Goal: Information Seeking & Learning: Compare options

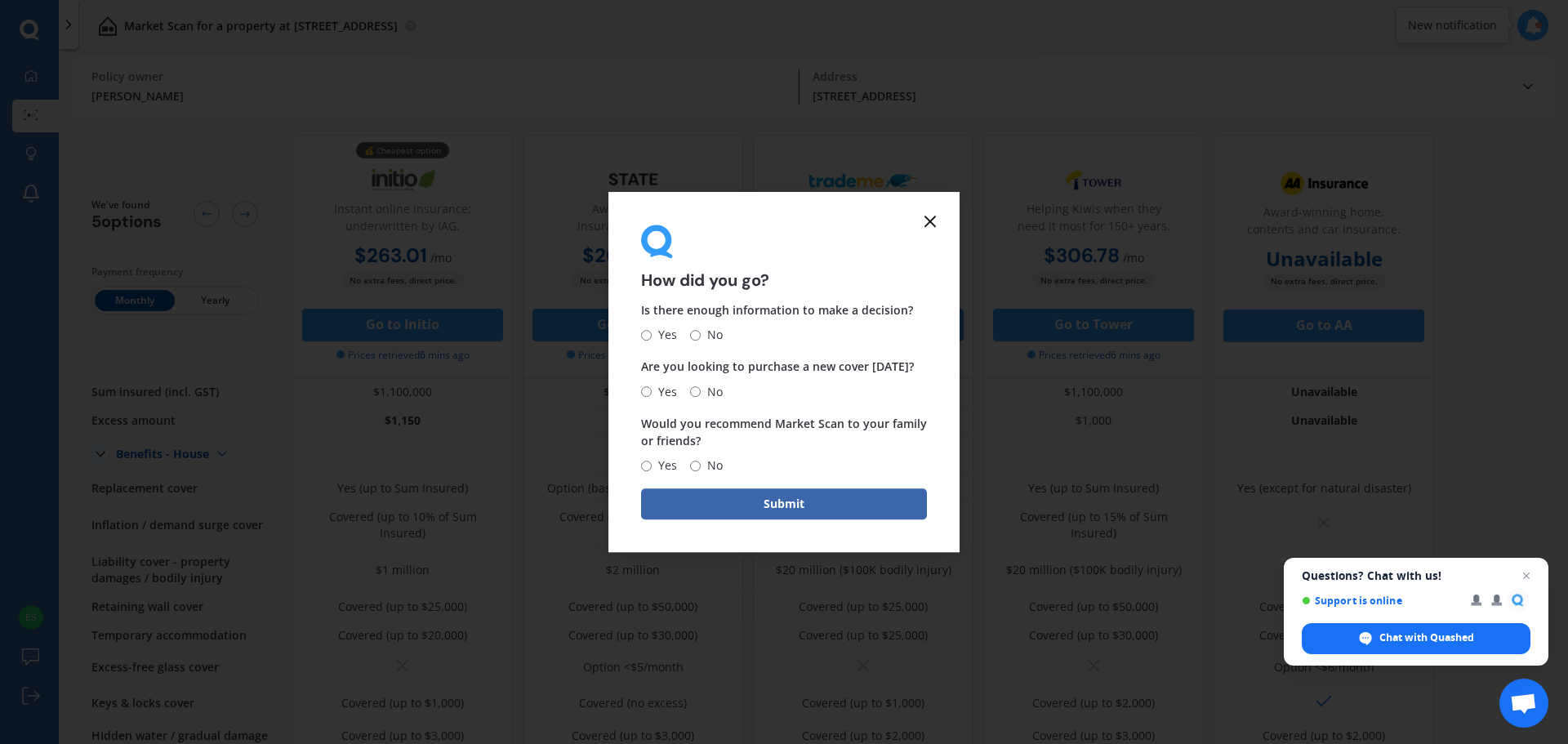
click at [928, 229] on icon at bounding box center [930, 221] width 19 height 19
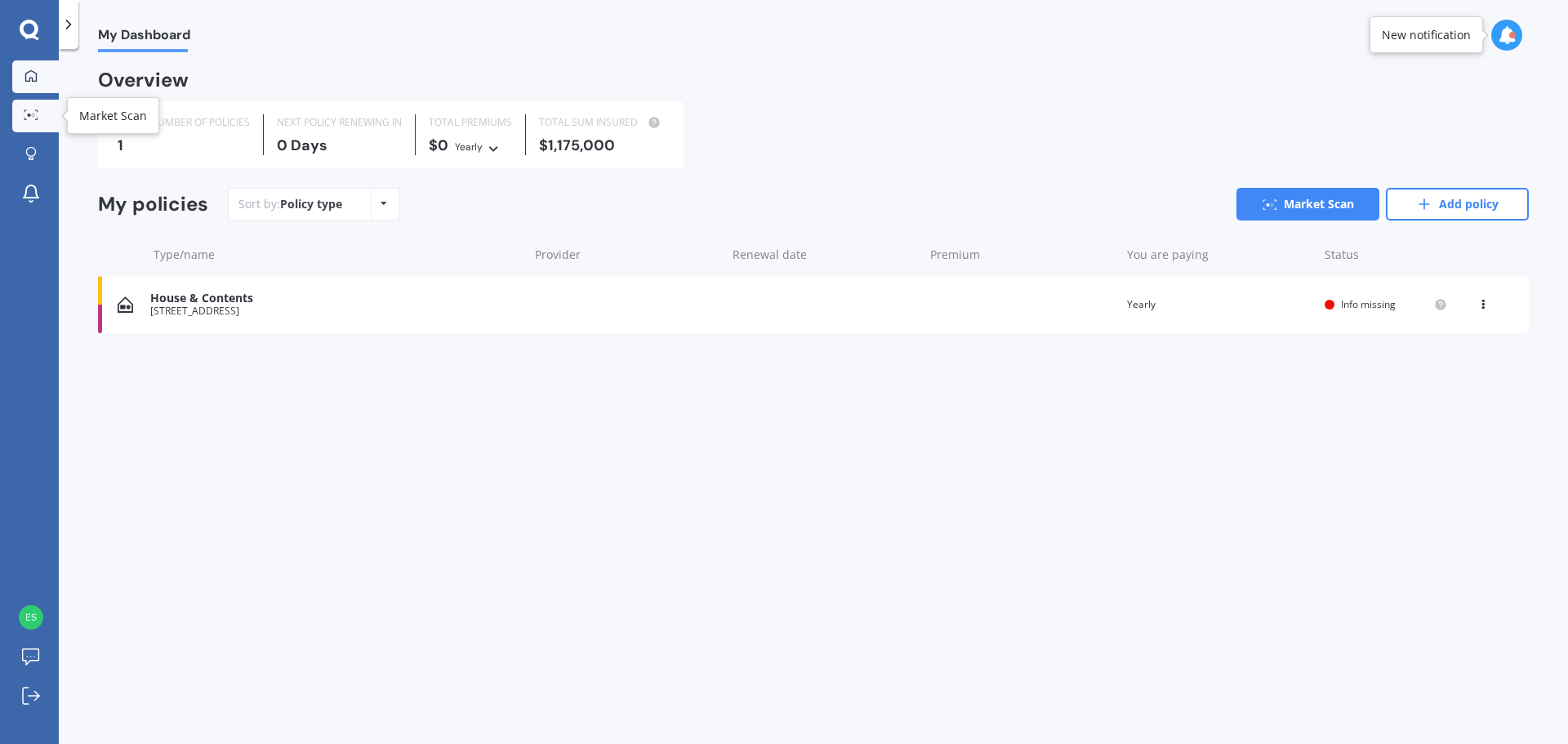
click at [30, 114] on icon at bounding box center [31, 115] width 15 height 11
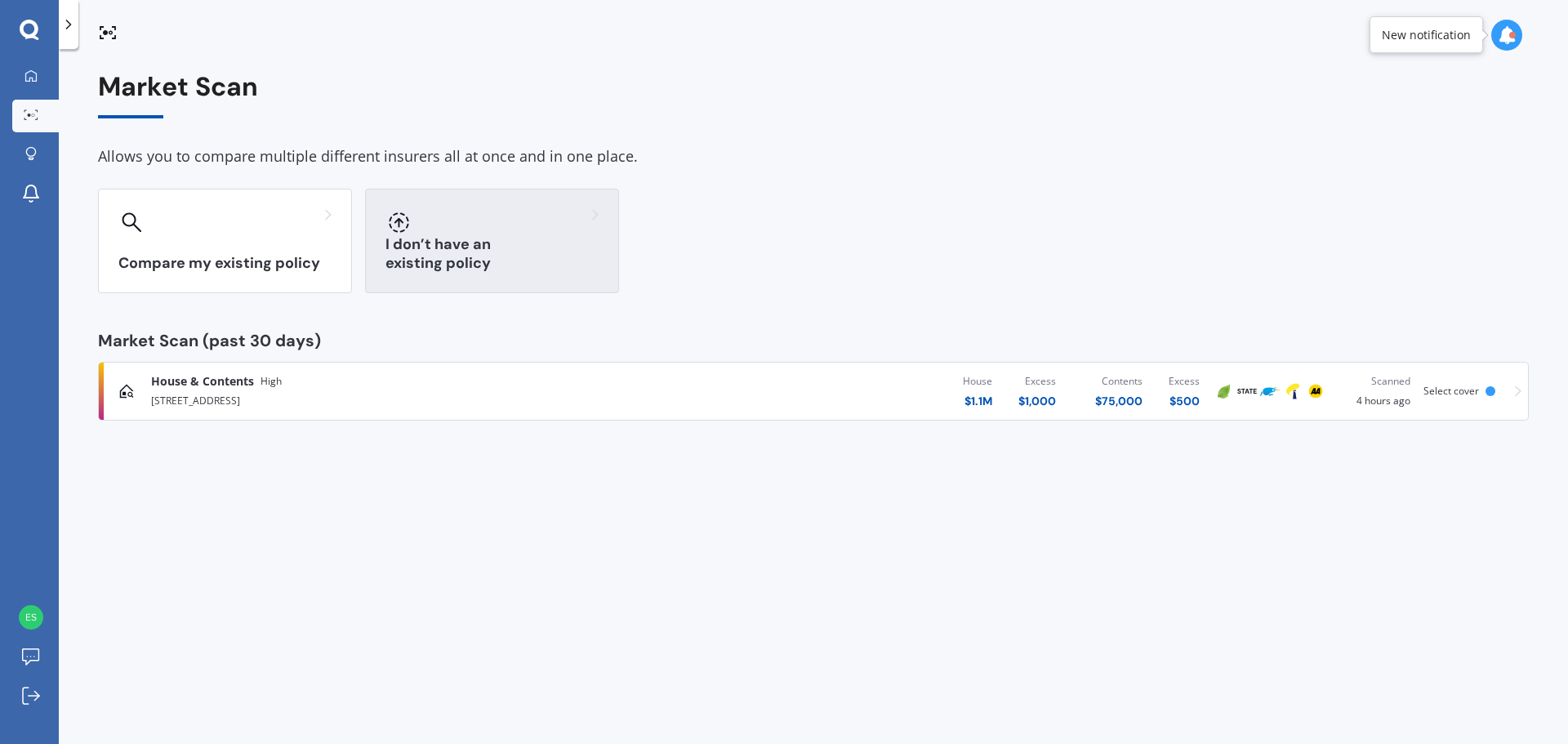
click at [447, 248] on div "I don’t have an existing policy" at bounding box center [492, 241] width 254 height 104
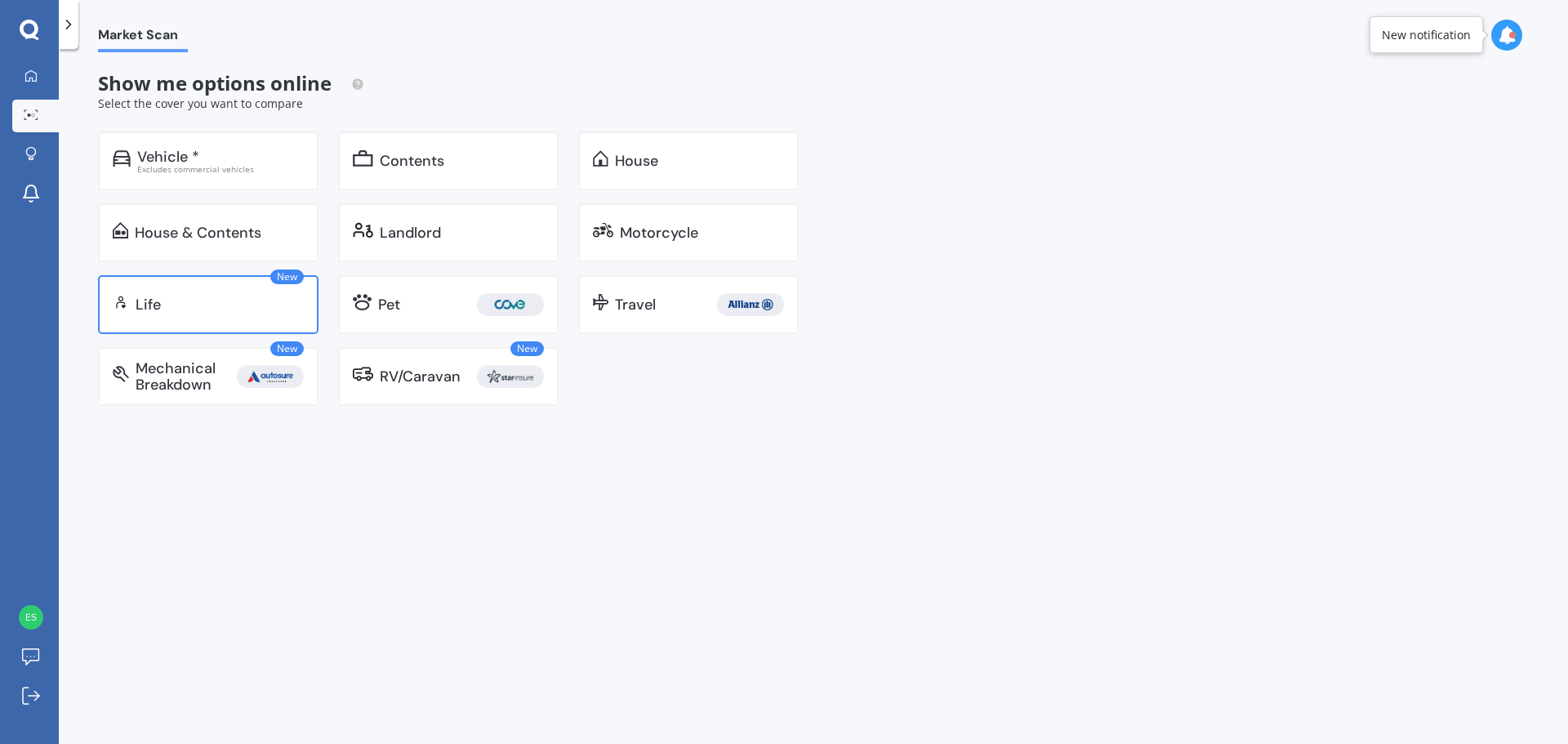
click at [123, 303] on img at bounding box center [121, 302] width 16 height 16
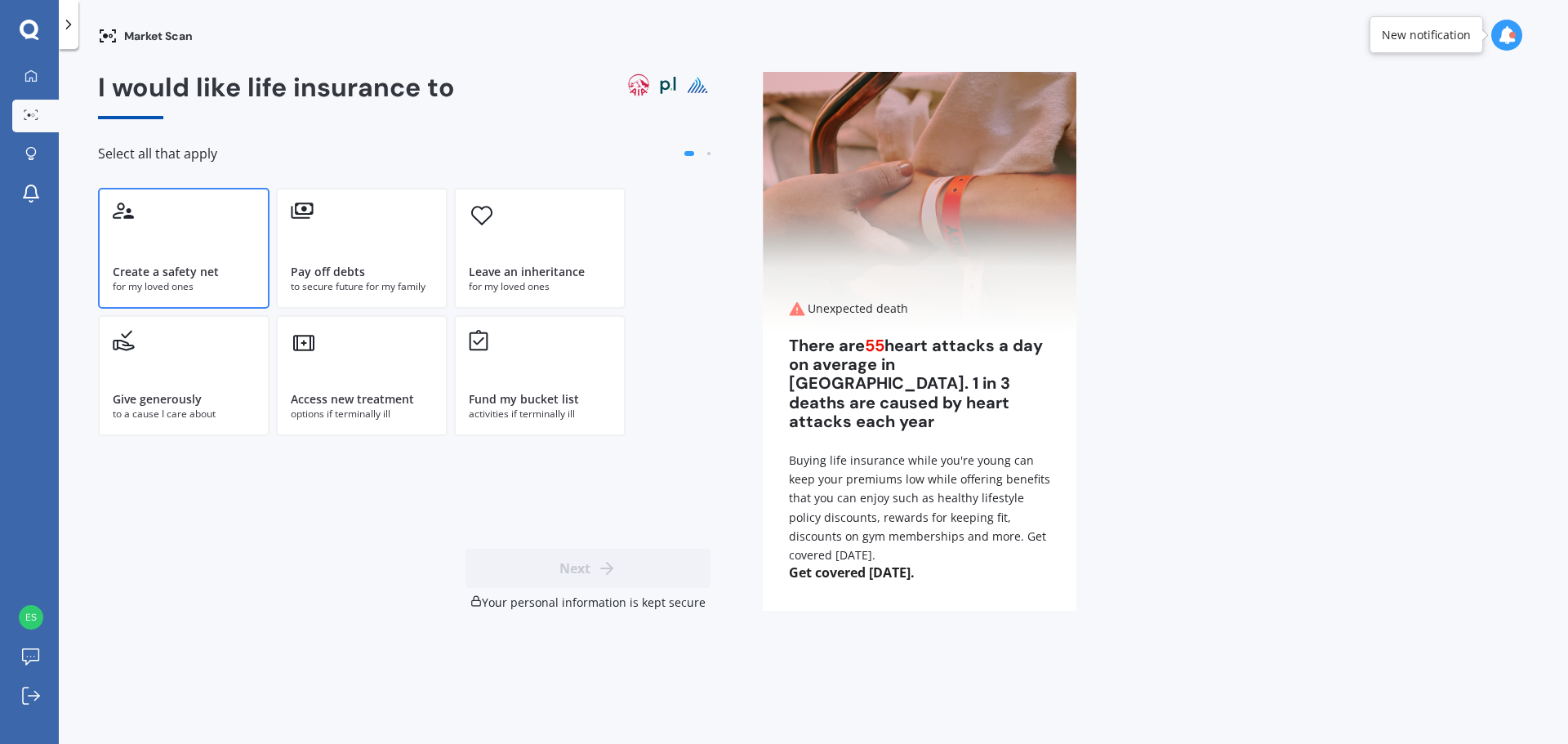
click at [201, 257] on div "Create a safety net for my loved ones" at bounding box center [184, 248] width 171 height 121
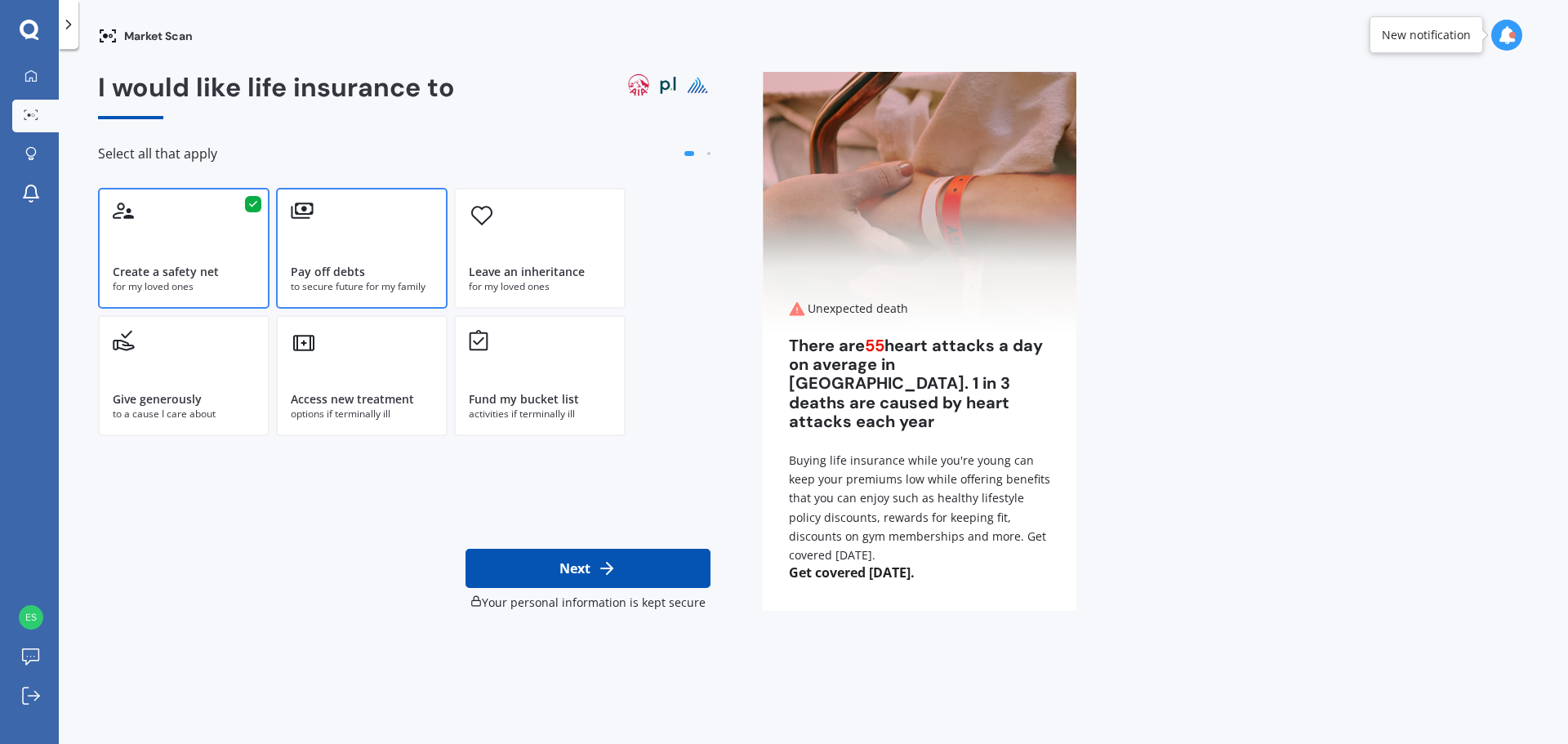
click at [345, 269] on div "Pay off debts" at bounding box center [328, 272] width 74 height 16
click at [603, 570] on icon at bounding box center [607, 568] width 19 height 19
select select "11"
select select "02"
select select "1989"
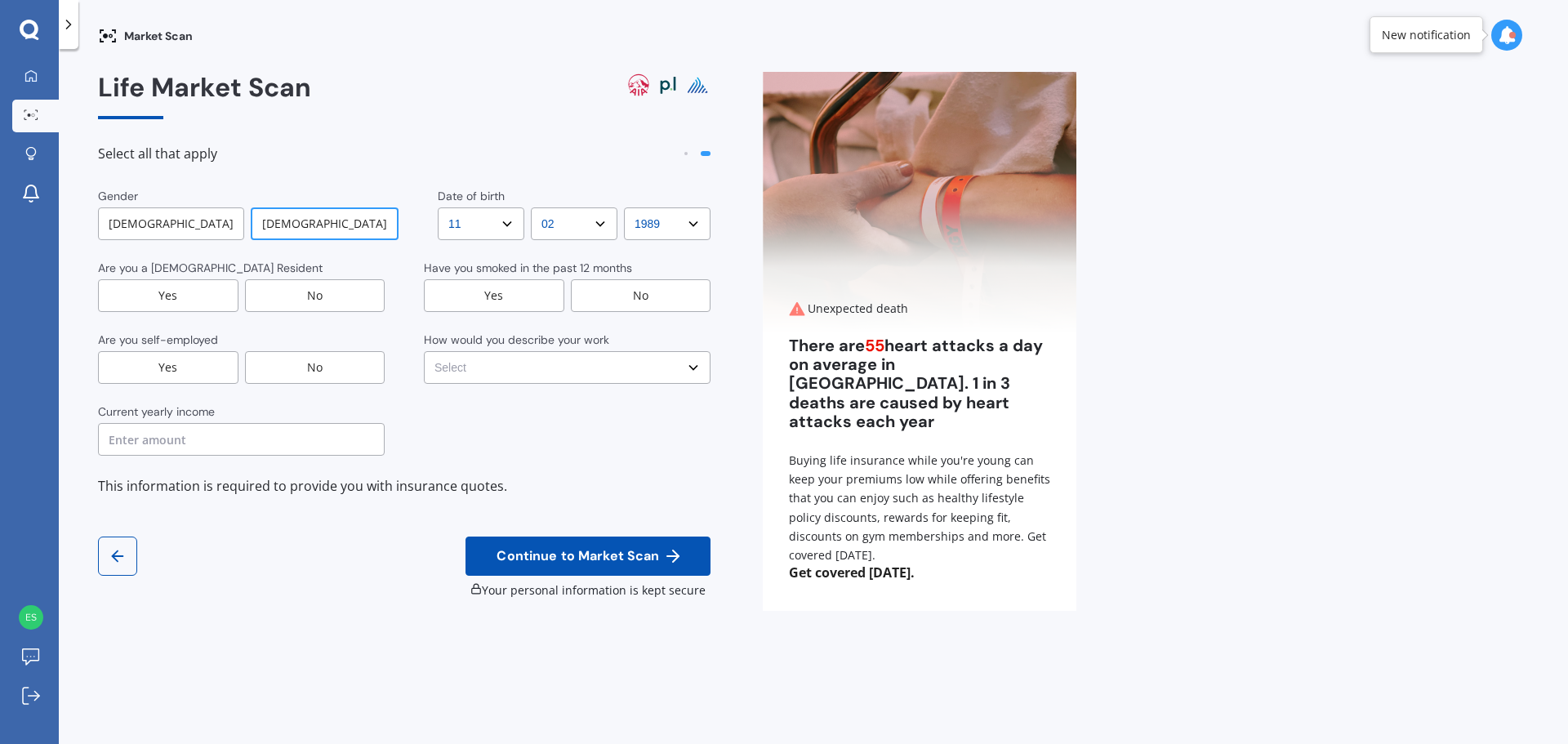
click at [190, 291] on div "Yes" at bounding box center [168, 295] width 140 height 33
click at [312, 369] on div "No" at bounding box center [314, 368] width 140 height 33
click at [674, 294] on div "No" at bounding box center [640, 295] width 140 height 33
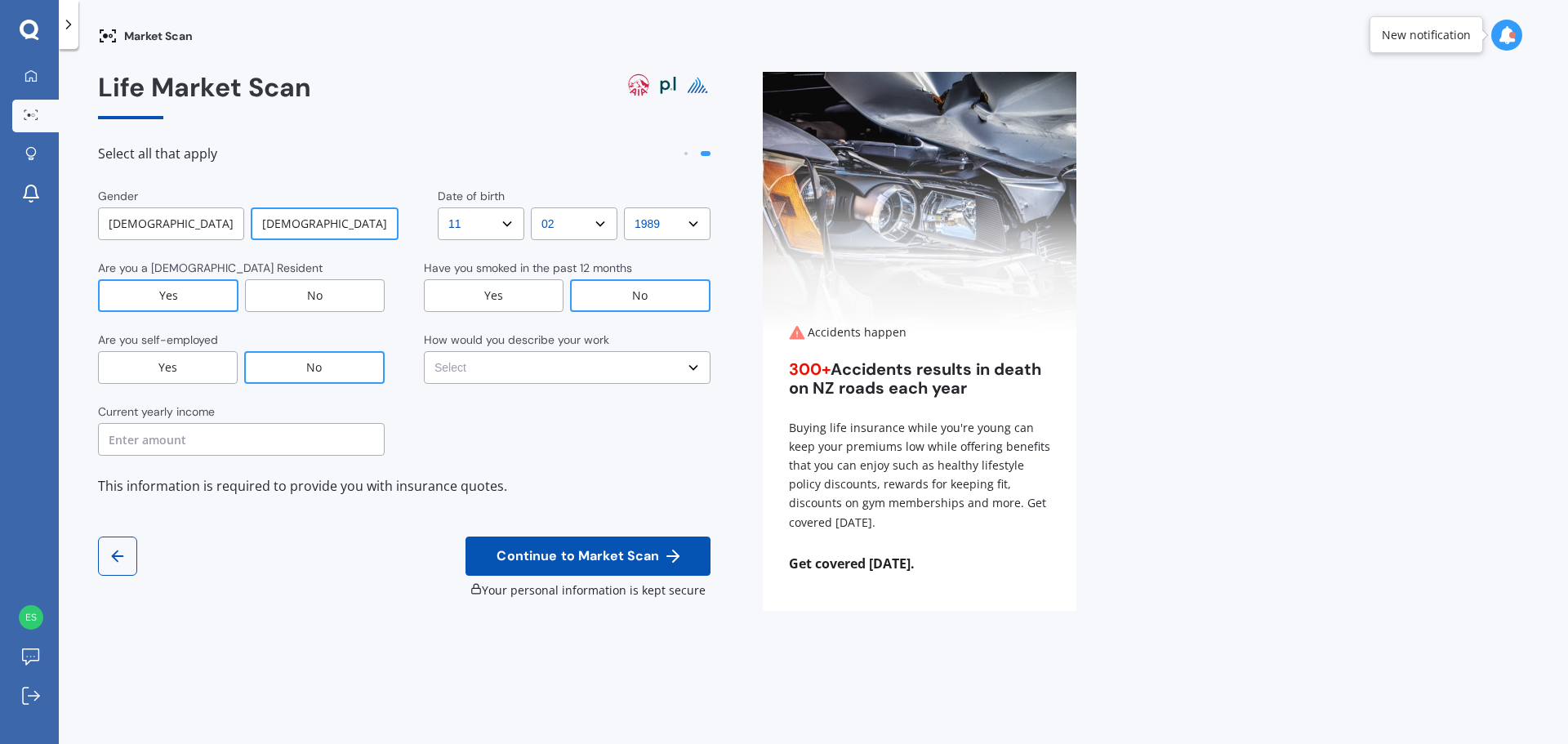
click at [280, 439] on input "text" at bounding box center [241, 439] width 287 height 33
type input "$75,000"
click at [475, 369] on select "Select No manual work e.g. lawyer, consultant, engineer Light manual work e.g. …" at bounding box center [567, 368] width 287 height 33
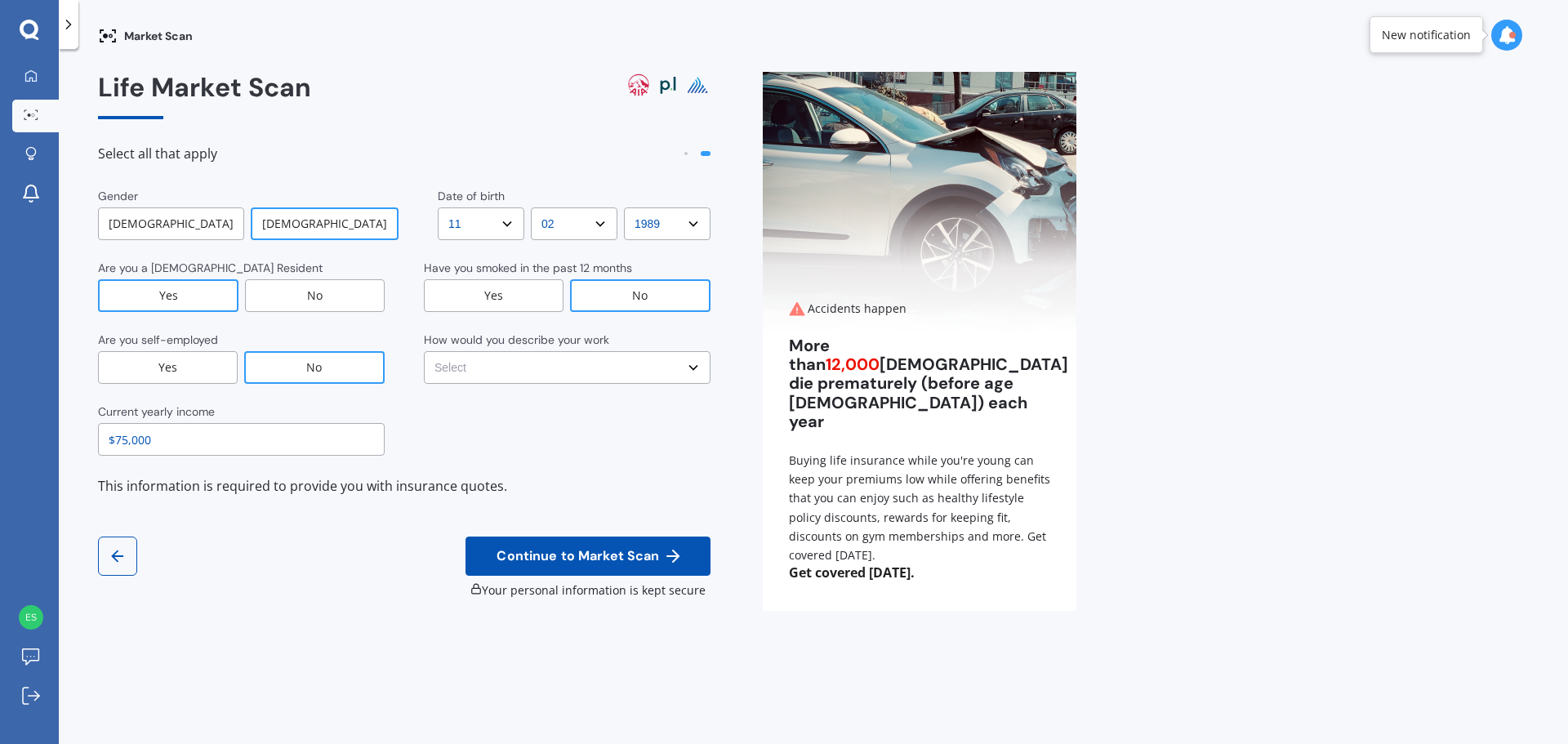
select select "No manual work e.g. lawyer, consultant, engineer"
click at [424, 352] on select "Select No manual work e.g. lawyer, consultant, engineer Light manual work e.g. …" at bounding box center [567, 368] width 287 height 33
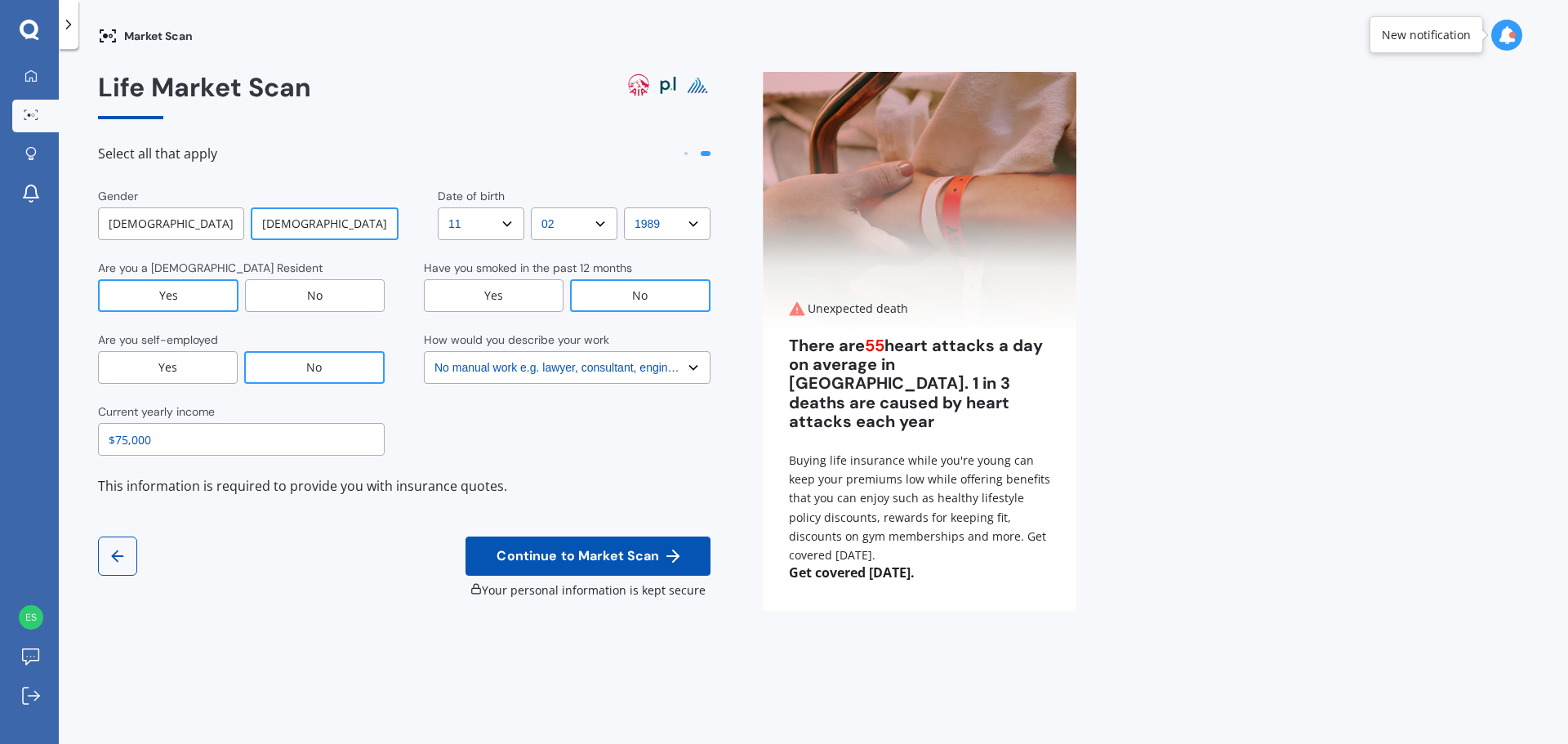
click at [557, 556] on span "Continue to Market Scan" at bounding box center [577, 557] width 169 height 16
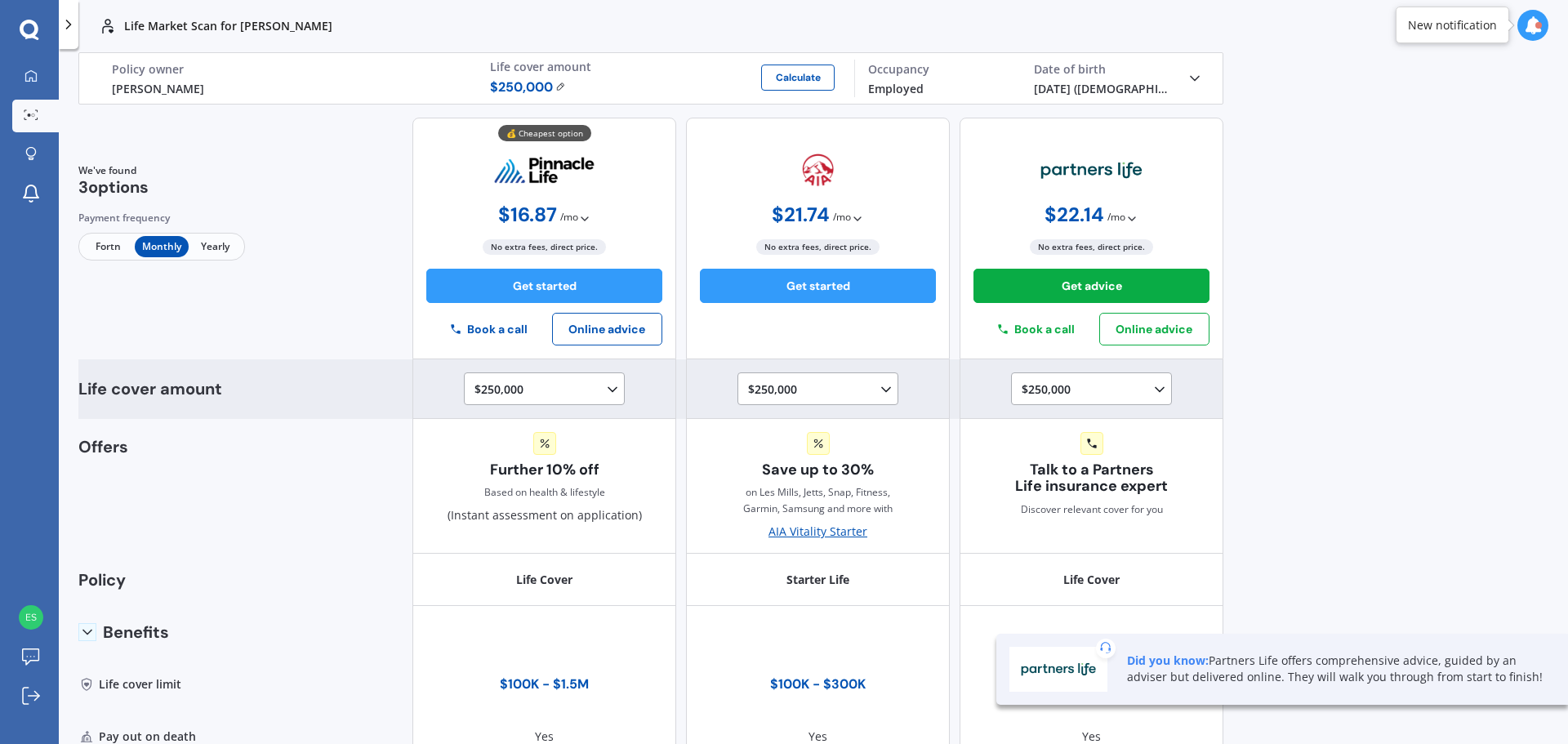
click at [590, 394] on div "$250,000 $100,000 $150,000 $200,000 $250,000 $300,000 $350,000 $400,000 $500,00…" at bounding box center [547, 390] width 146 height 19
click at [519, 458] on span "$500,000" at bounding box center [512, 463] width 49 height 16
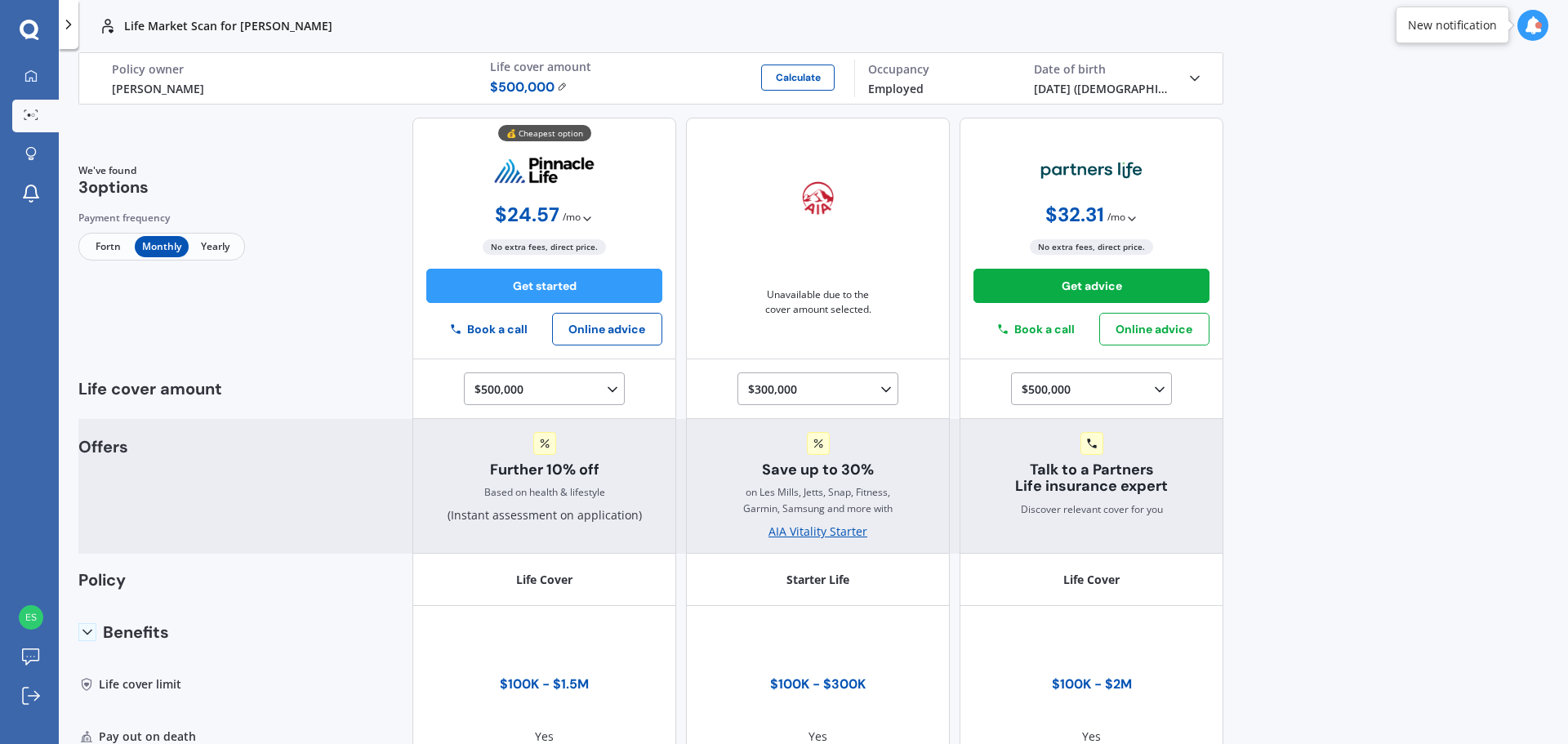
scroll to position [81, 0]
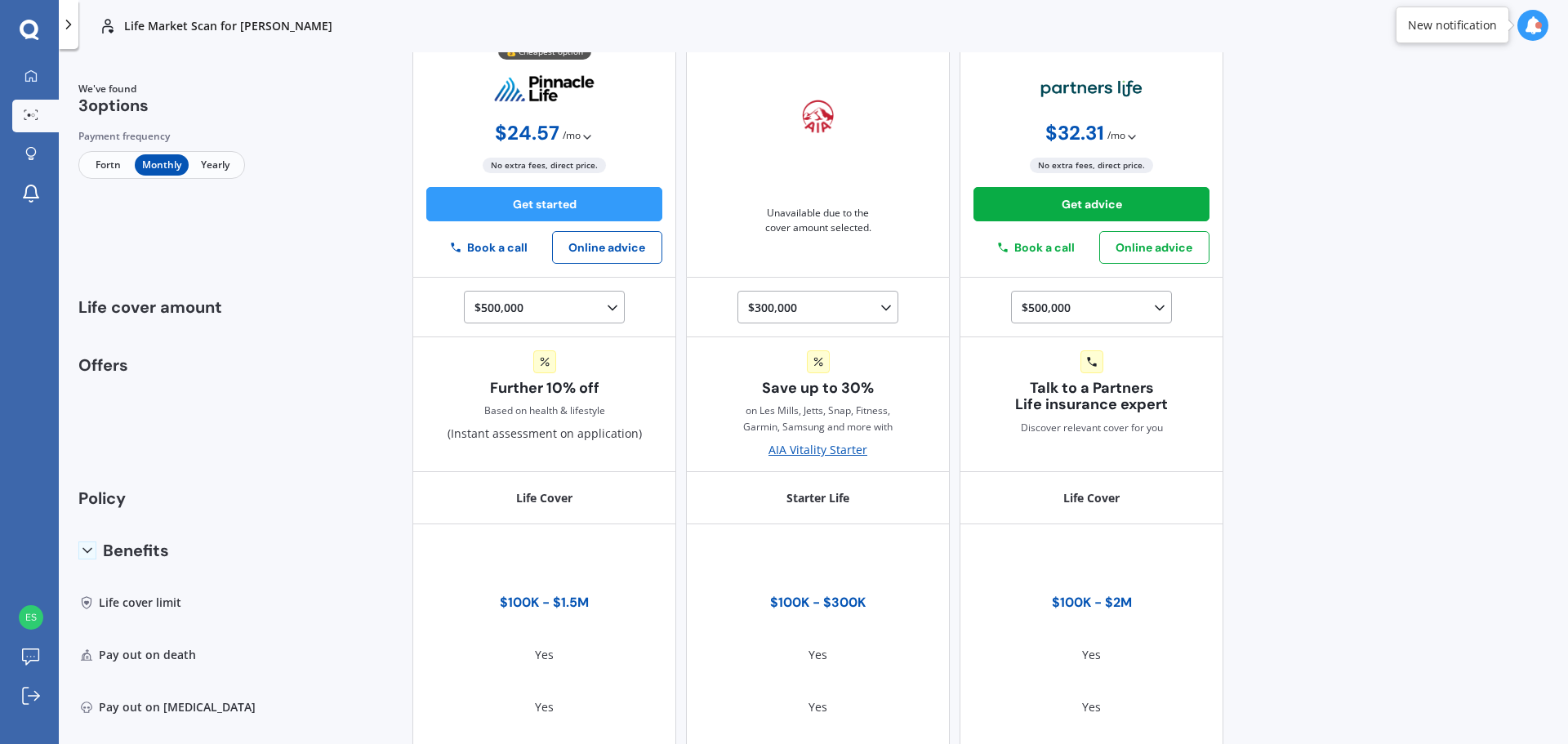
click at [117, 168] on span "Fortn" at bounding box center [108, 165] width 53 height 21
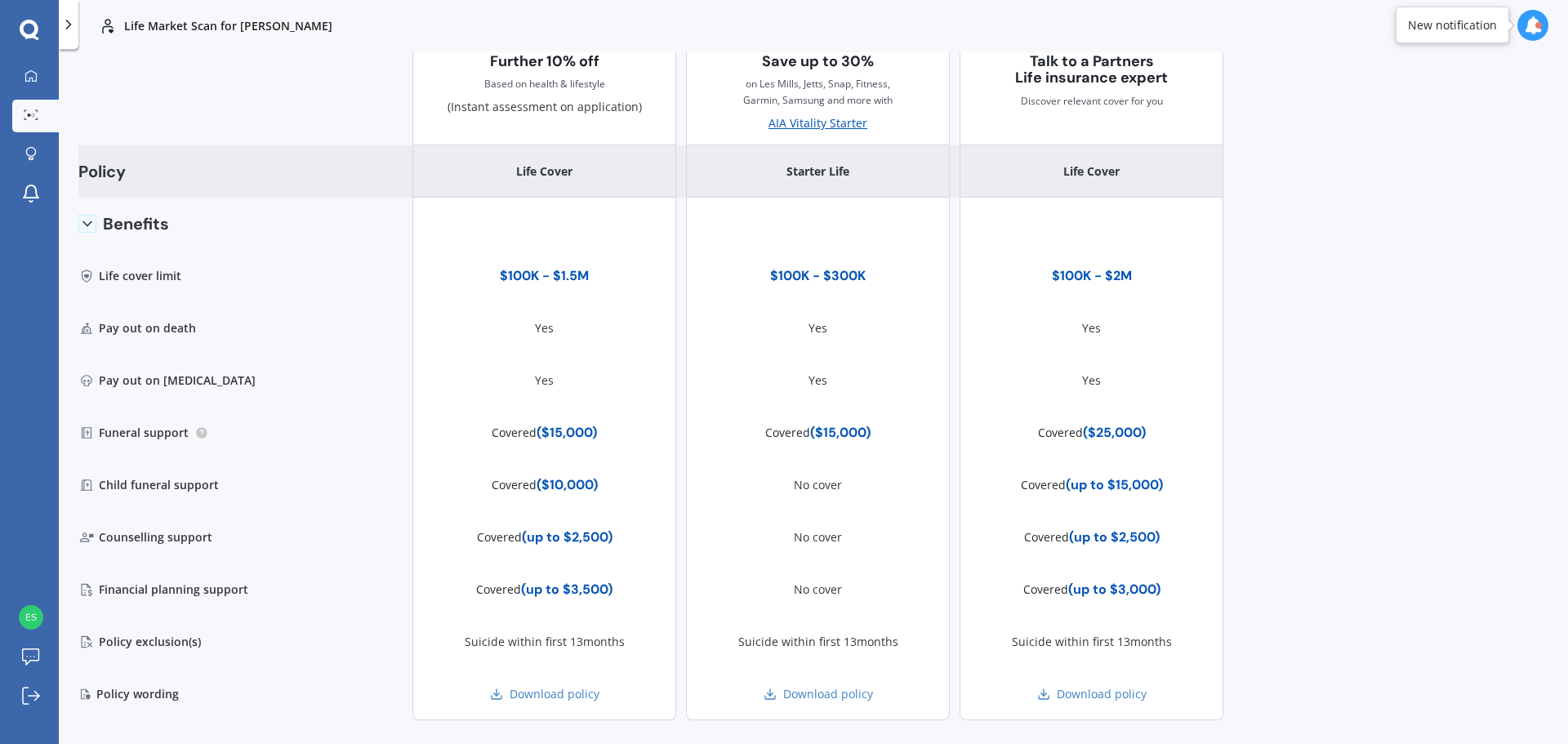
scroll to position [440, 0]
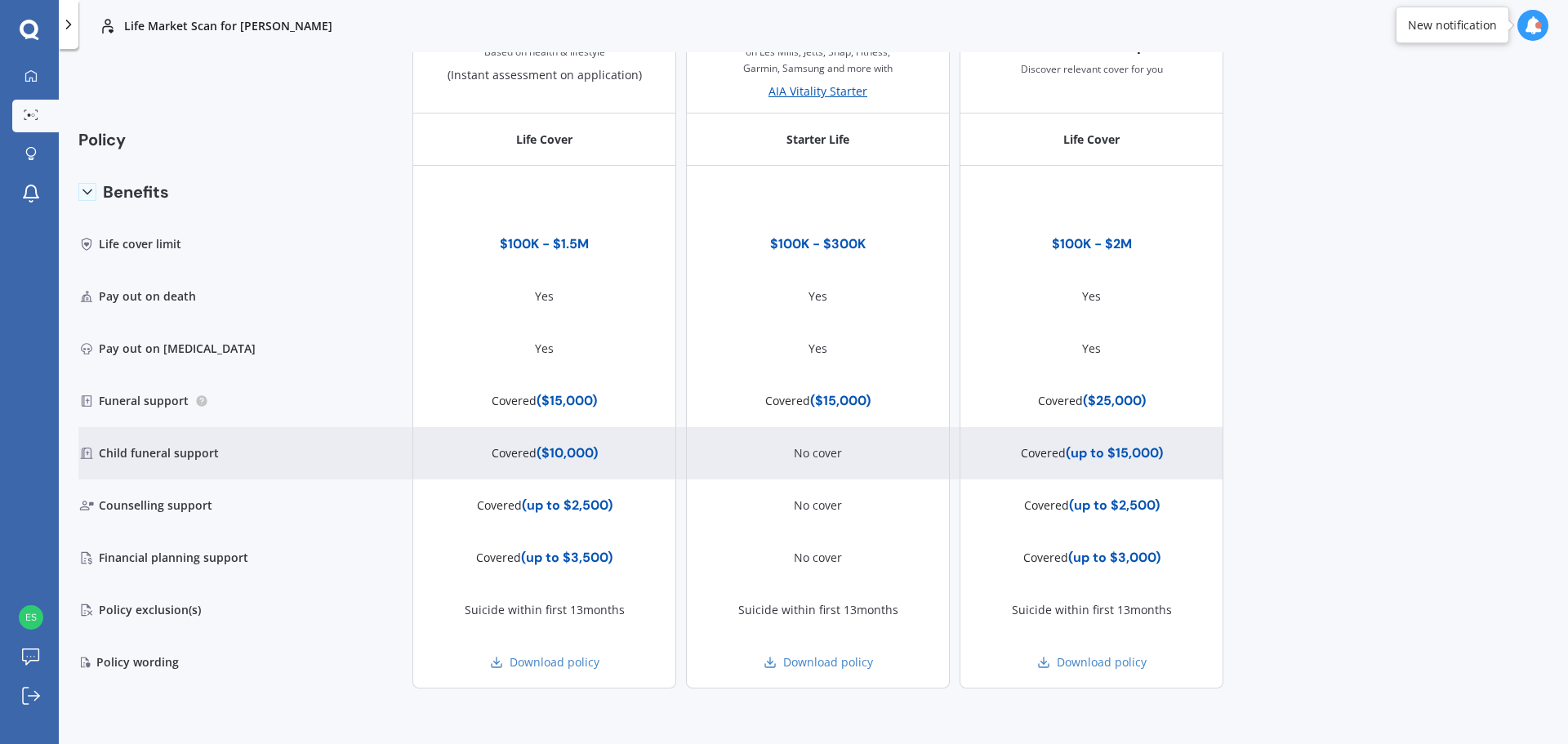
click at [178, 453] on div "Child funeral support" at bounding box center [168, 453] width 178 height 52
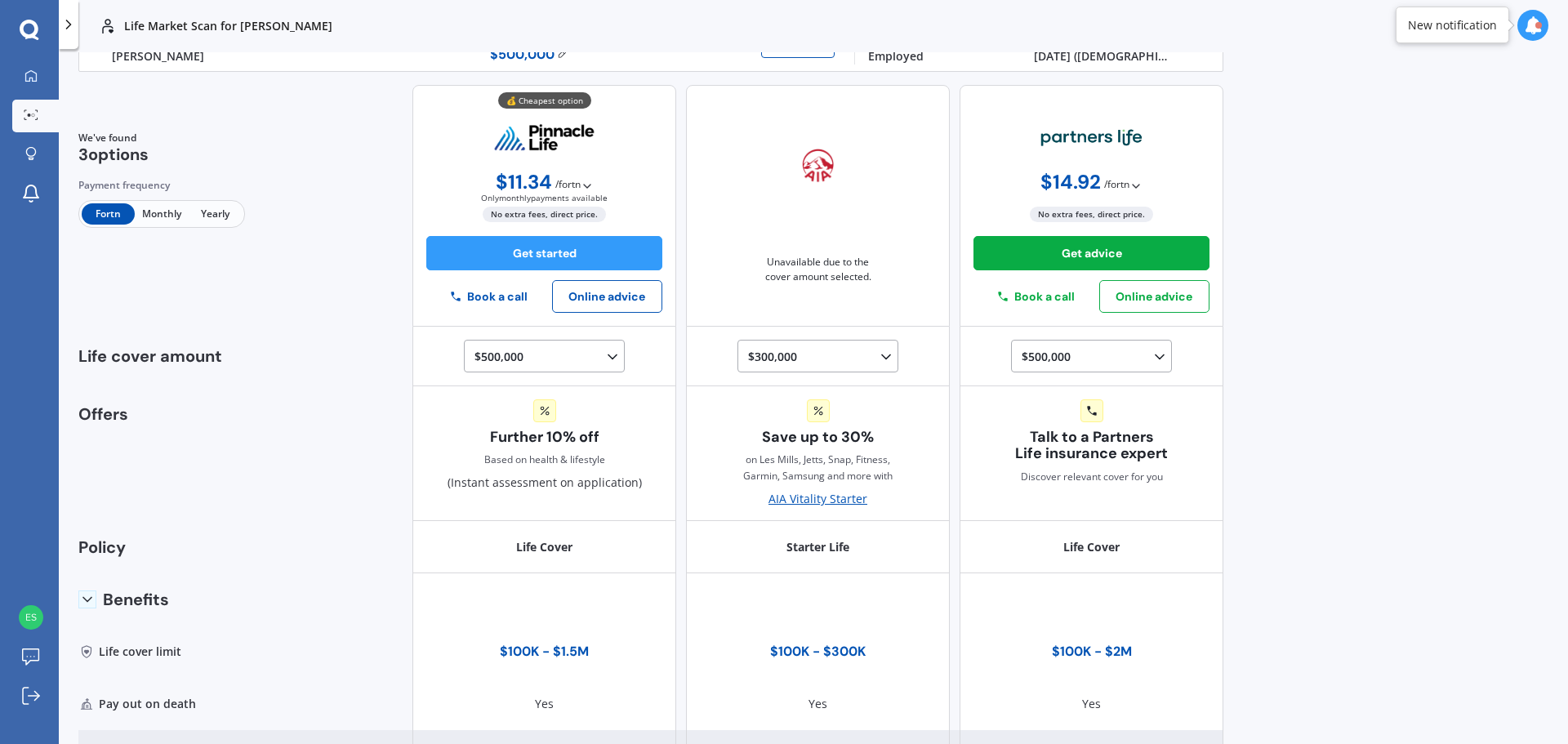
scroll to position [32, 0]
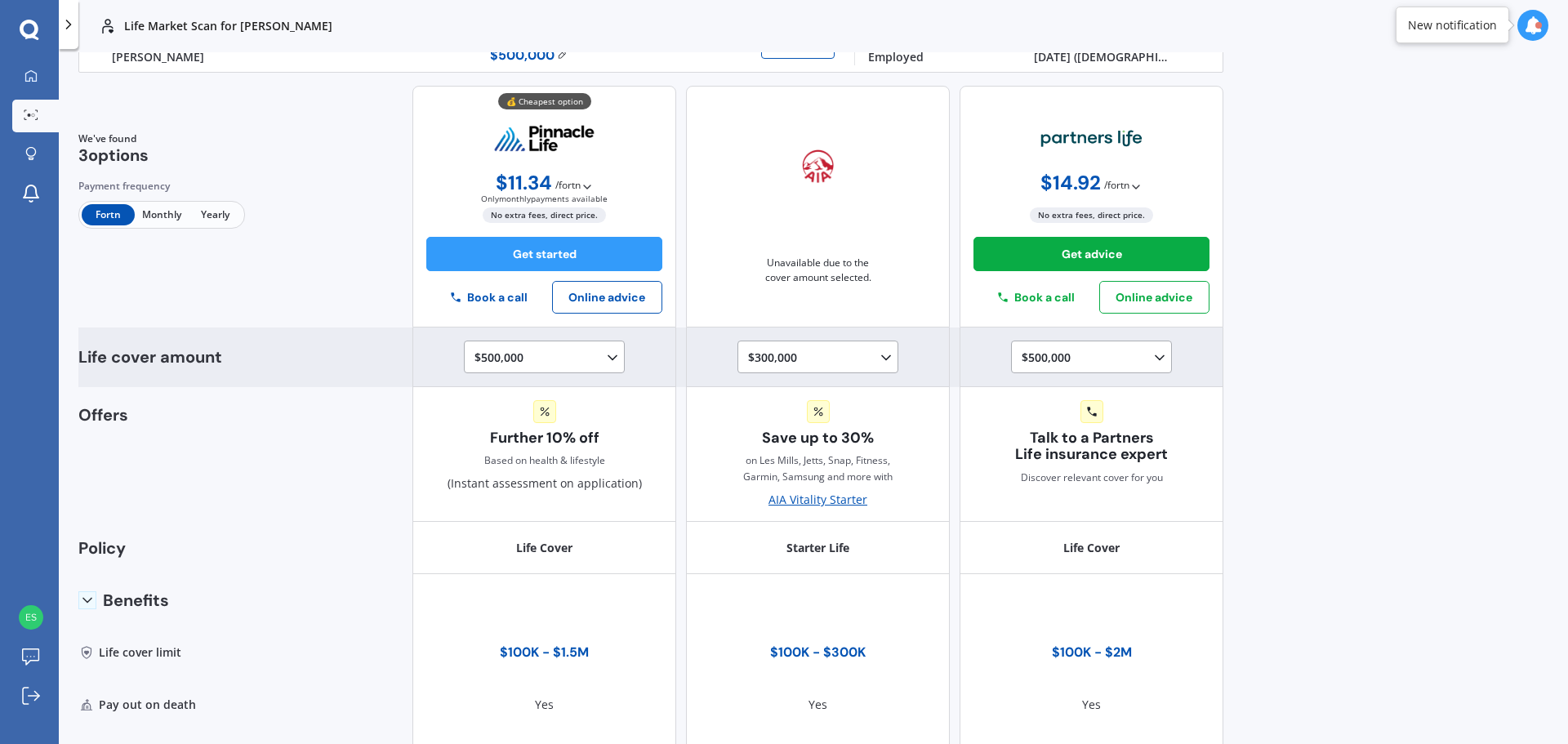
click at [852, 353] on div "$300,000 $100,000 $150,000 $200,000 $250,000 $300,000" at bounding box center [821, 358] width 146 height 19
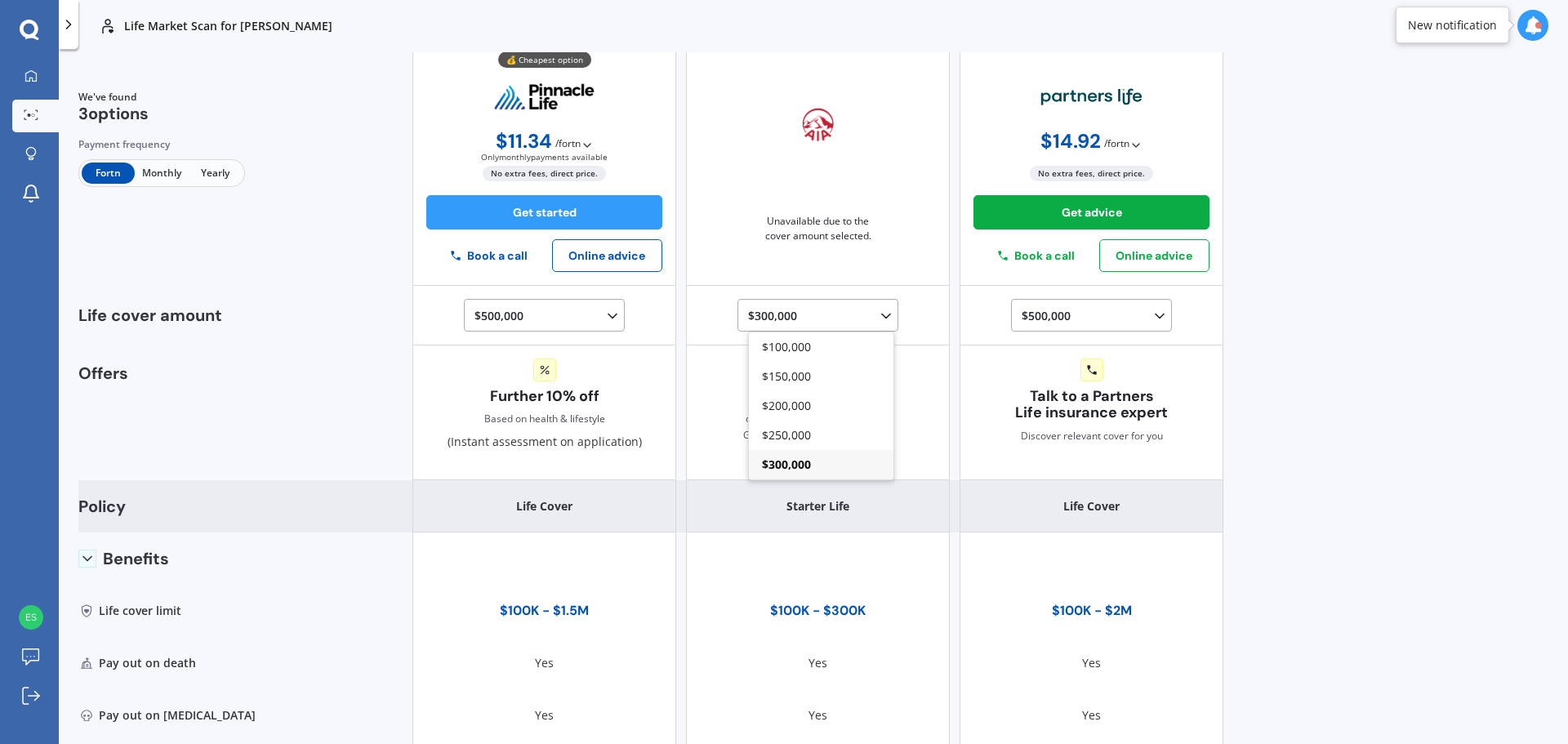
scroll to position [114, 0]
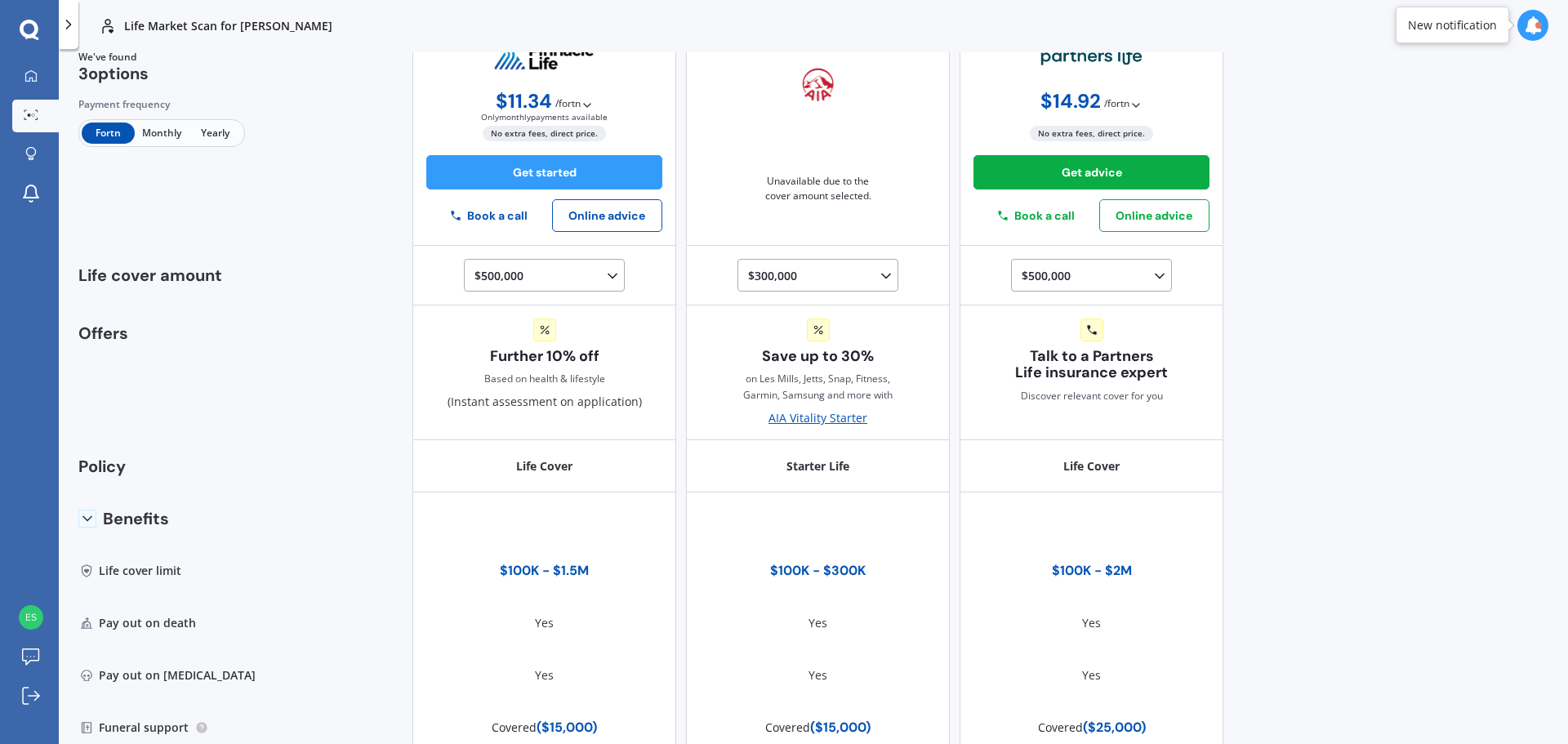
click at [1518, 556] on div "Life Market Scan for Esther Neill Life Market Scan for Esther Neill Life Esther…" at bounding box center [814, 372] width 1510 height 744
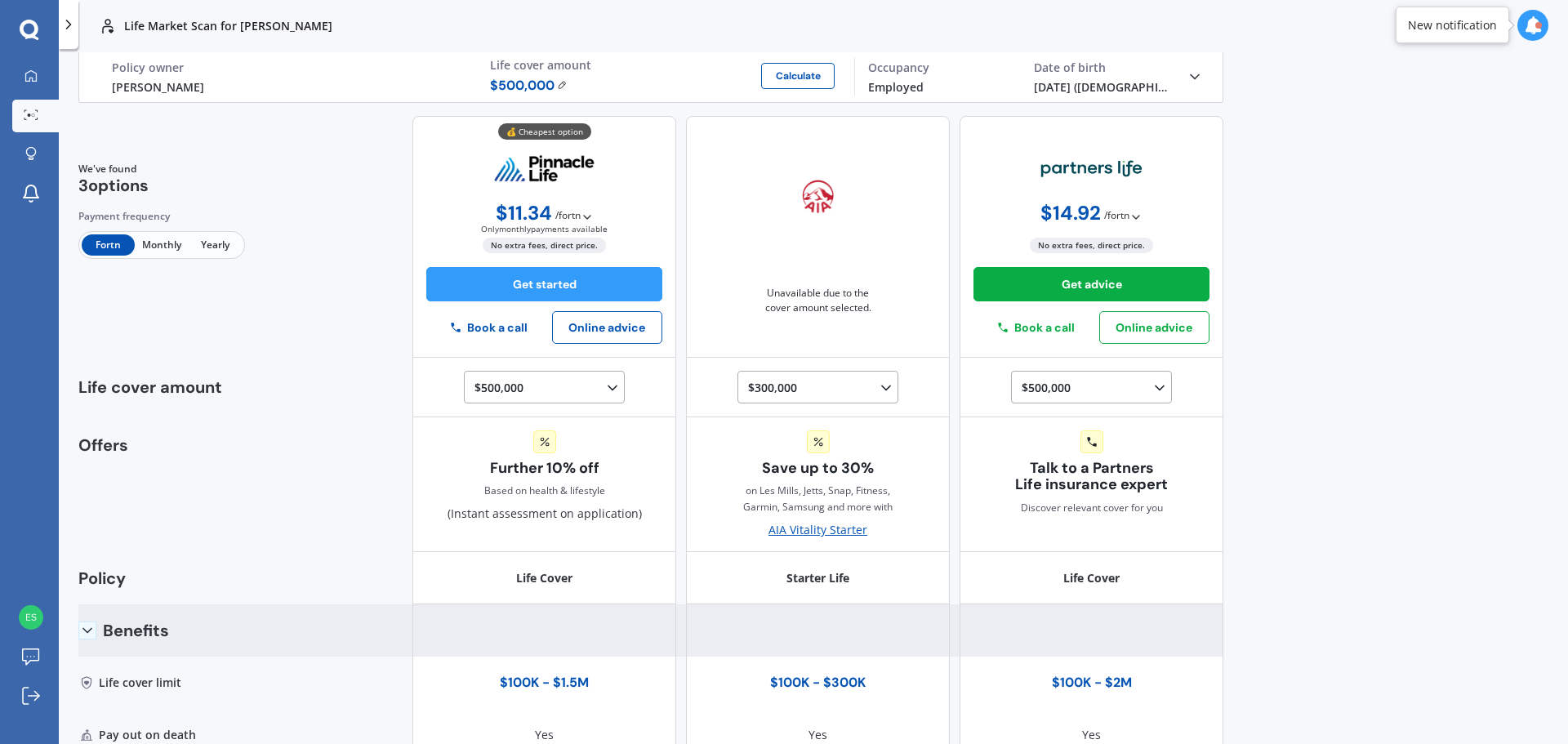
scroll to position [0, 0]
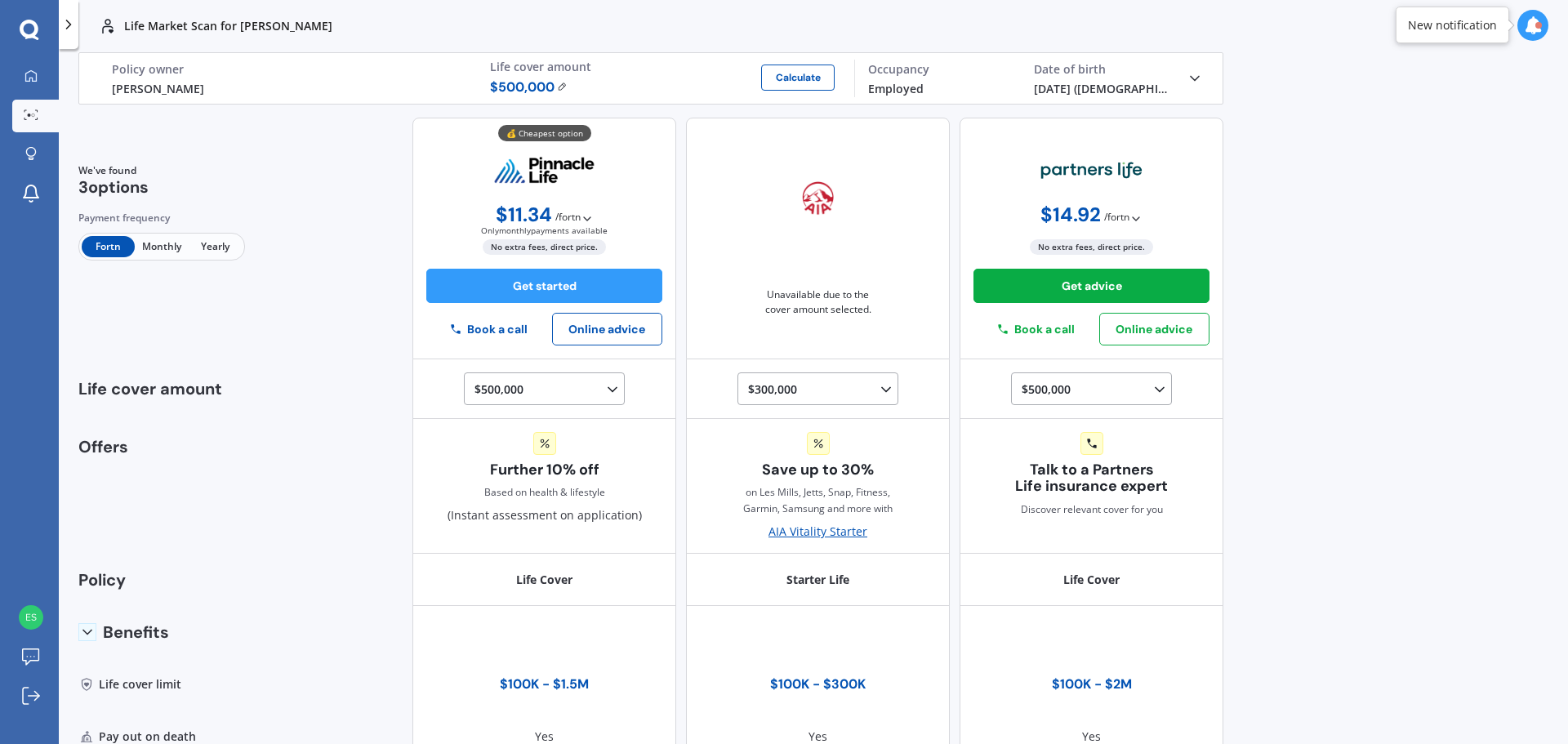
click at [1193, 82] on icon at bounding box center [1194, 79] width 16 height 16
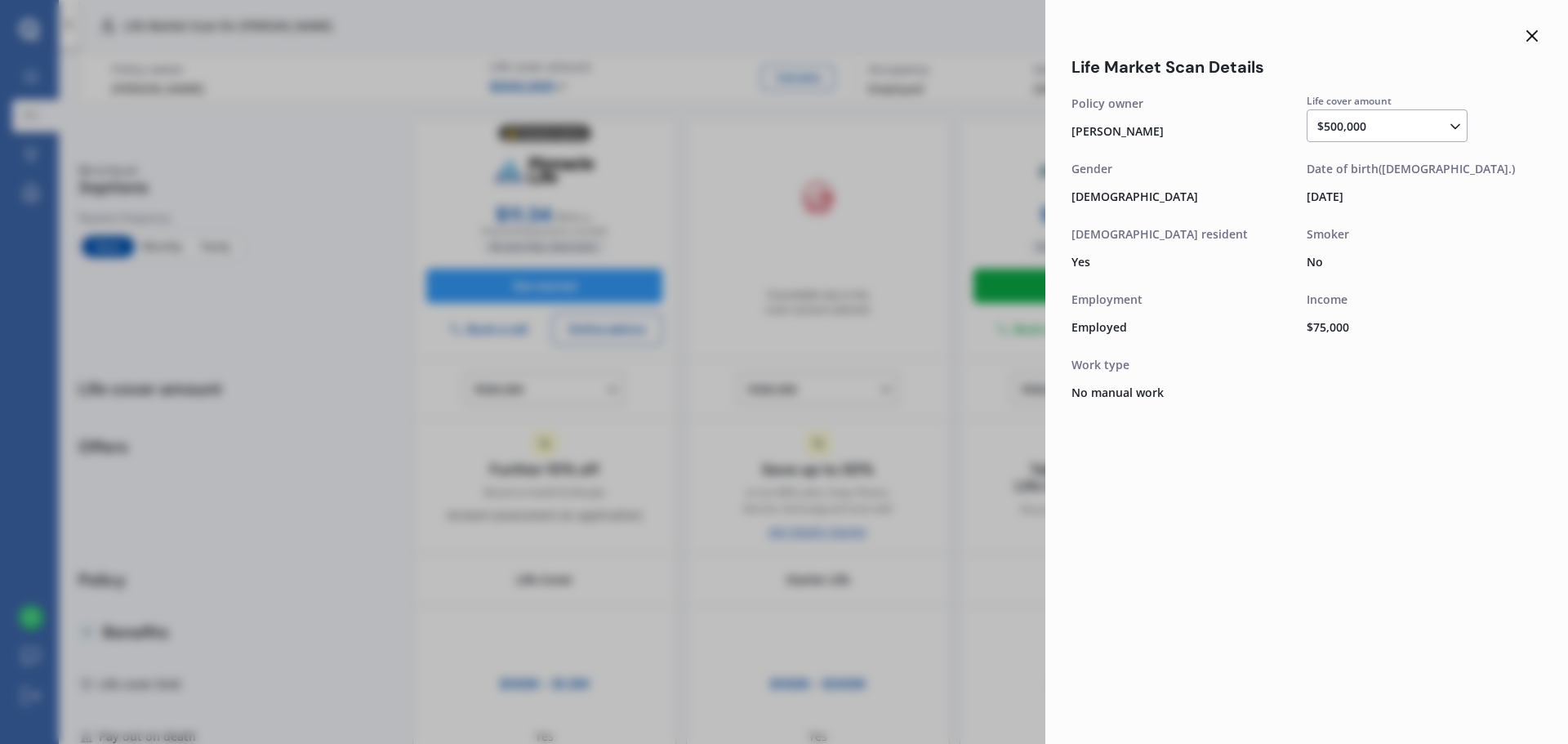
click at [1525, 37] on icon at bounding box center [1532, 36] width 19 height 19
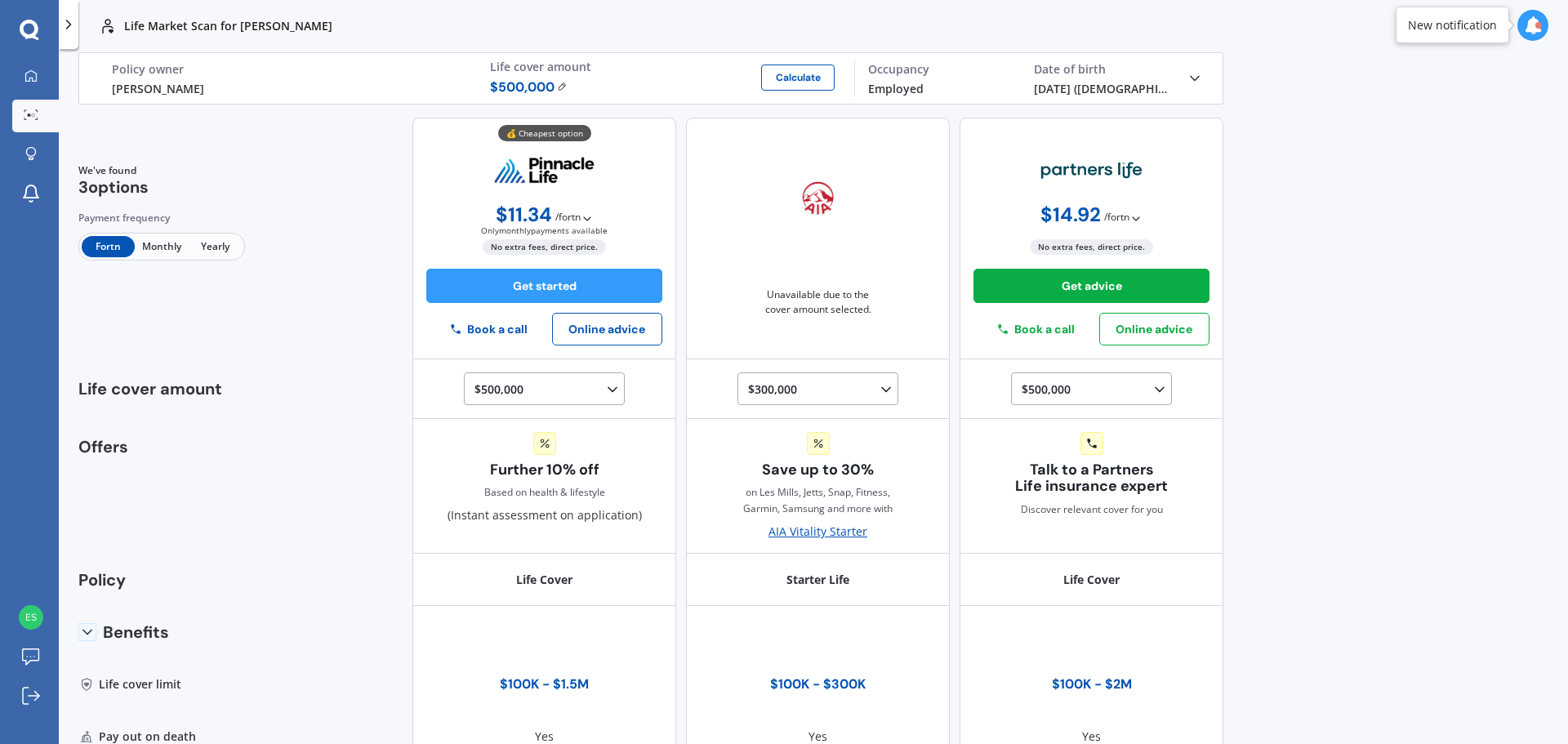
click at [568, 217] on span "/ fortn" at bounding box center [568, 217] width 26 height 16
click at [534, 247] on b "$ 24.57 / mo" at bounding box center [524, 252] width 59 height 16
